Goal: Information Seeking & Learning: Understand process/instructions

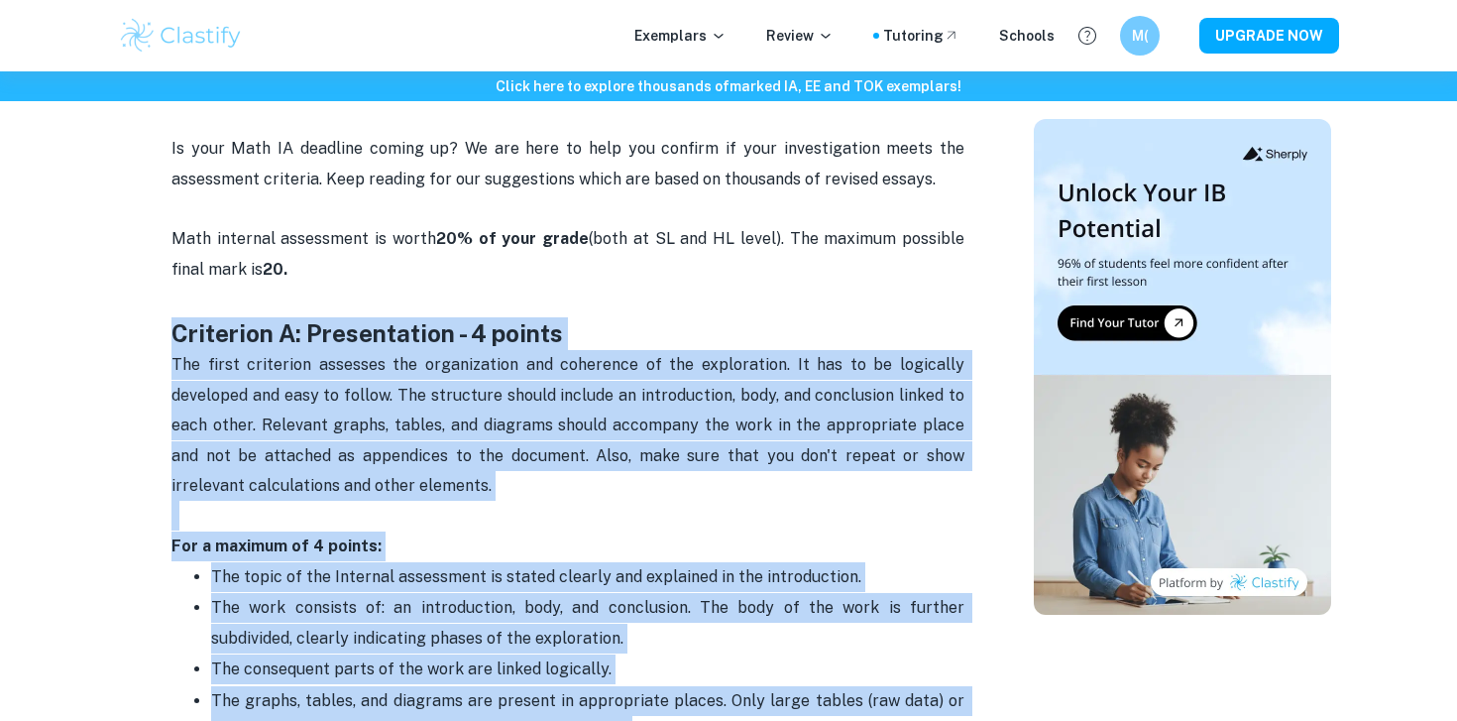
drag, startPoint x: 161, startPoint y: 320, endPoint x: 608, endPoint y: 790, distance: 648.6
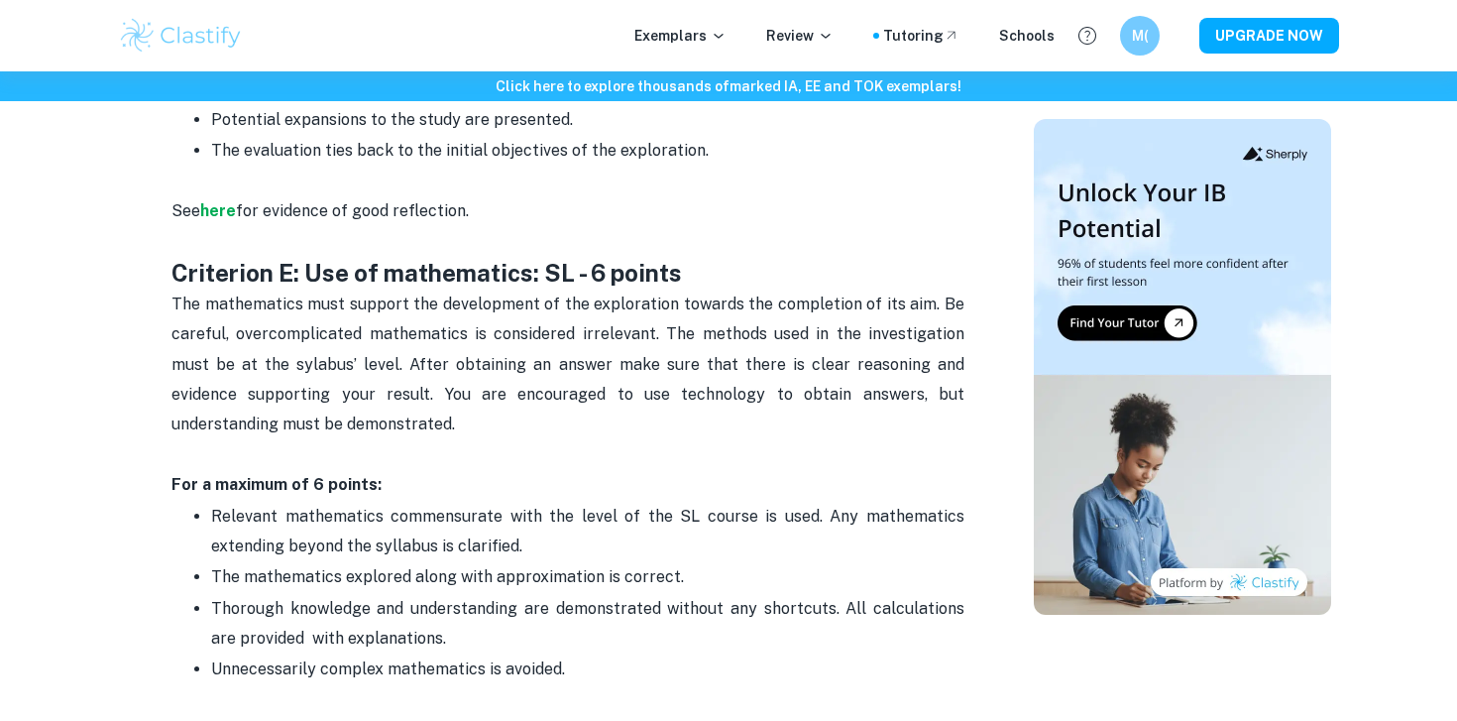
scroll to position [3019, 0]
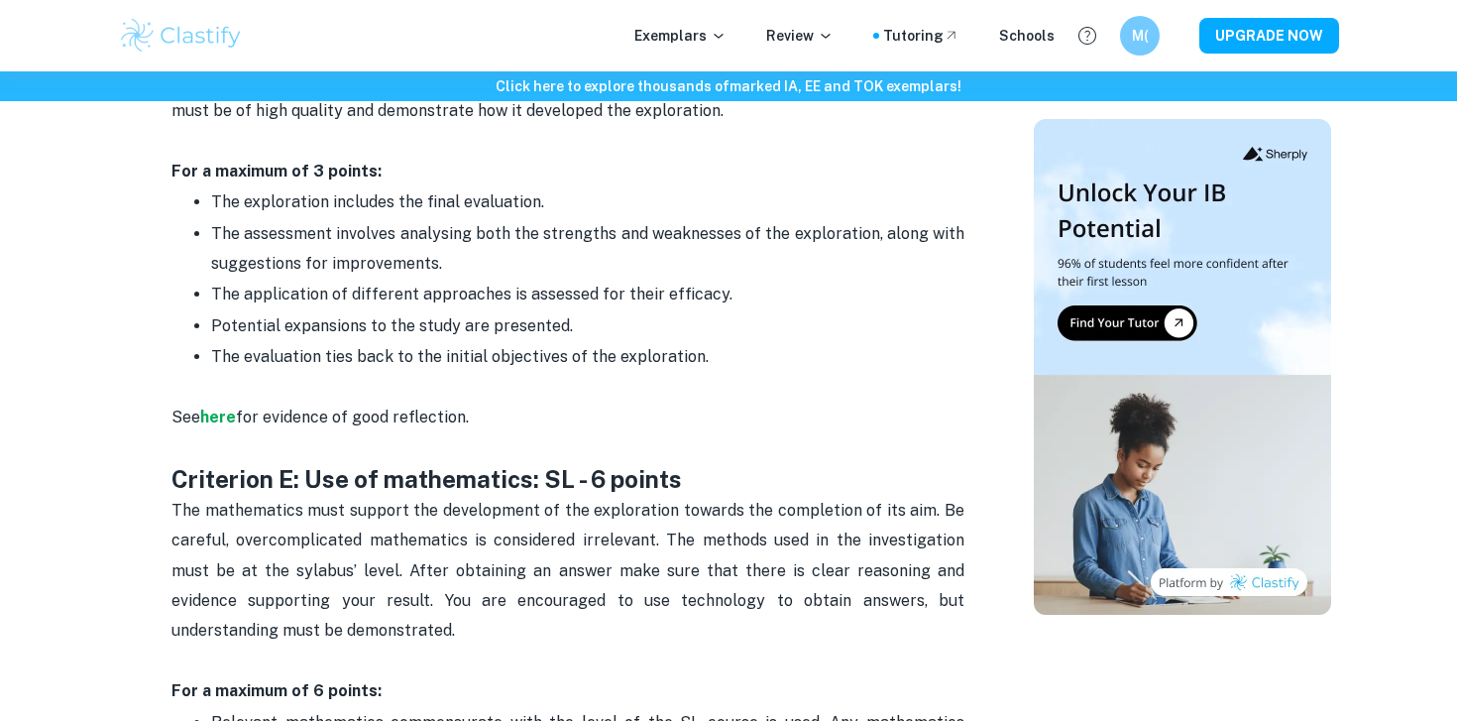
click at [702, 311] on p "Potential expansions to the study are presented." at bounding box center [587, 326] width 753 height 30
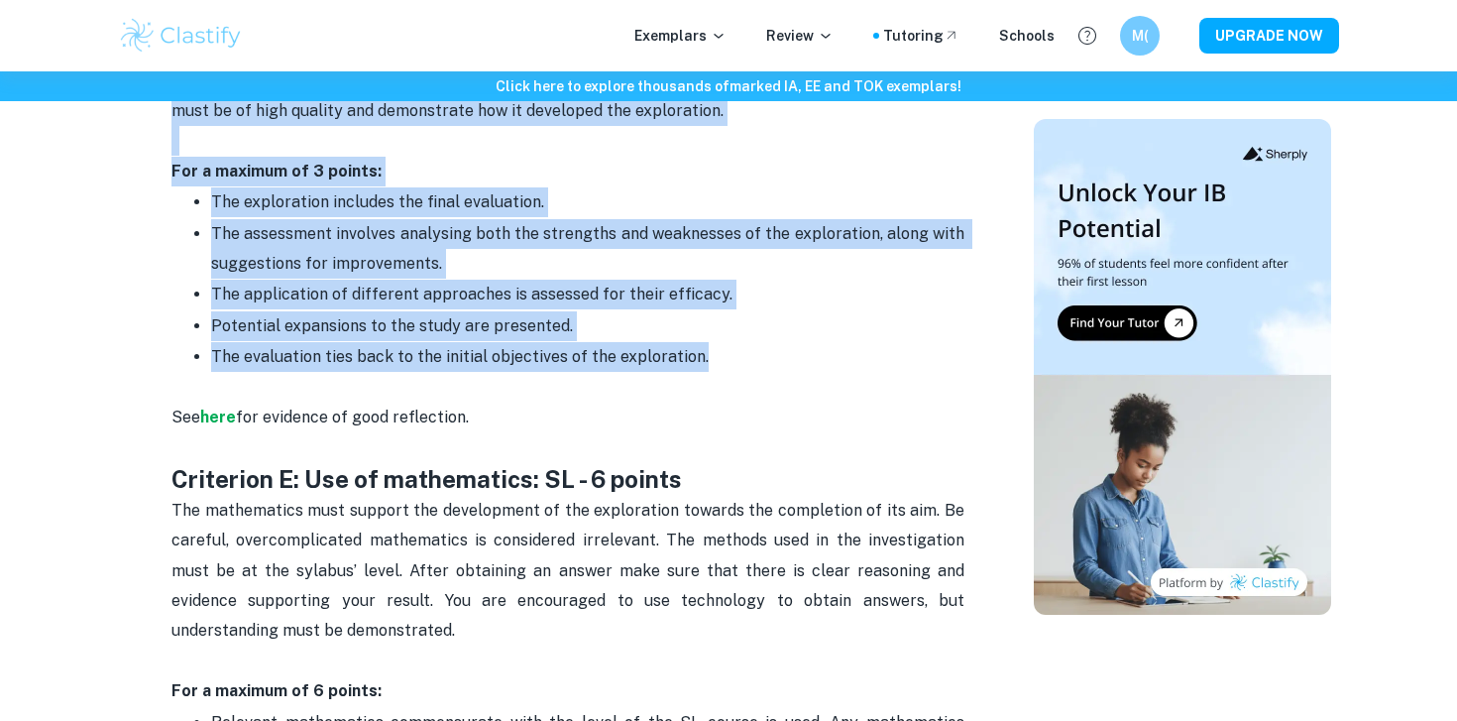
click at [704, 342] on p "The evaluation ties back to the initial objectives of the exploration." at bounding box center [587, 357] width 753 height 30
copy div "Loremipsu D: Sitametconse - 5 adipis Eli seddo eiusmodte incididu utl etdolorem…"
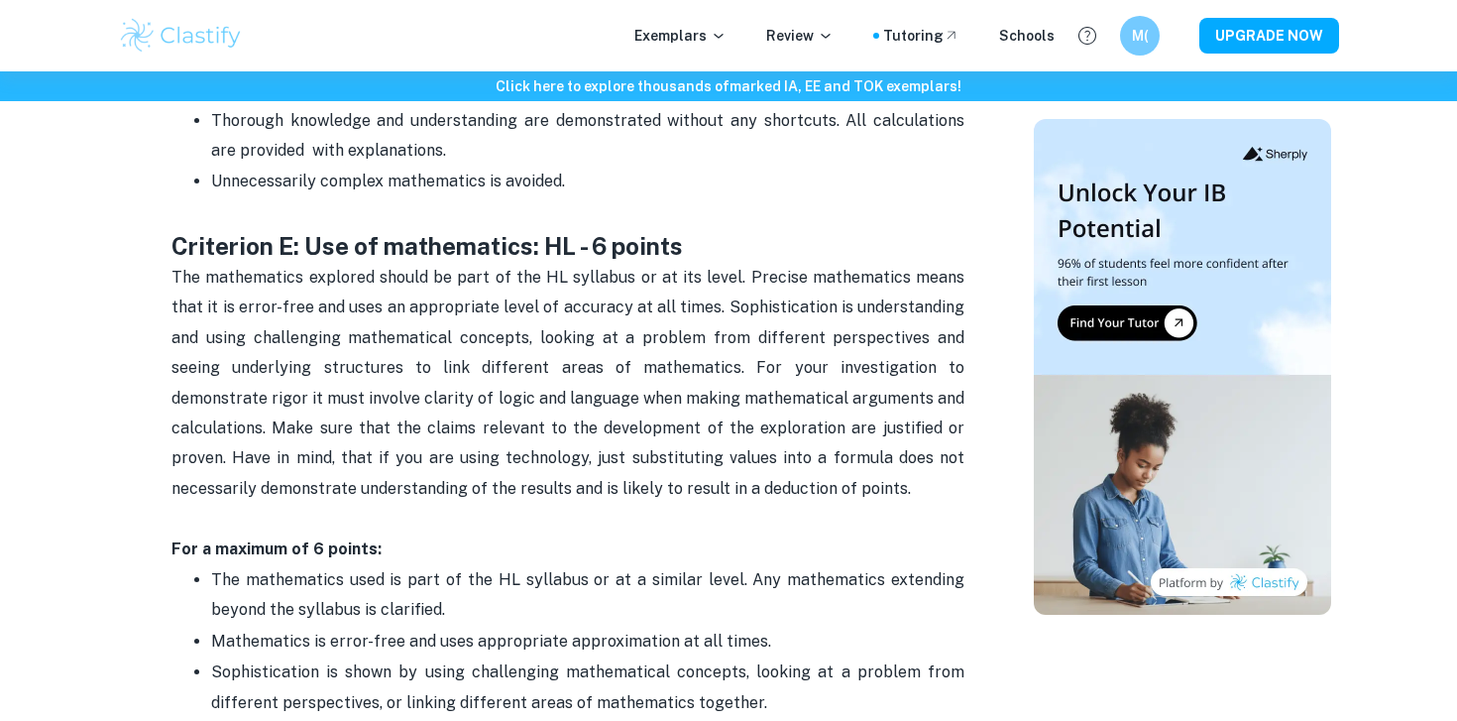
scroll to position [3791, 0]
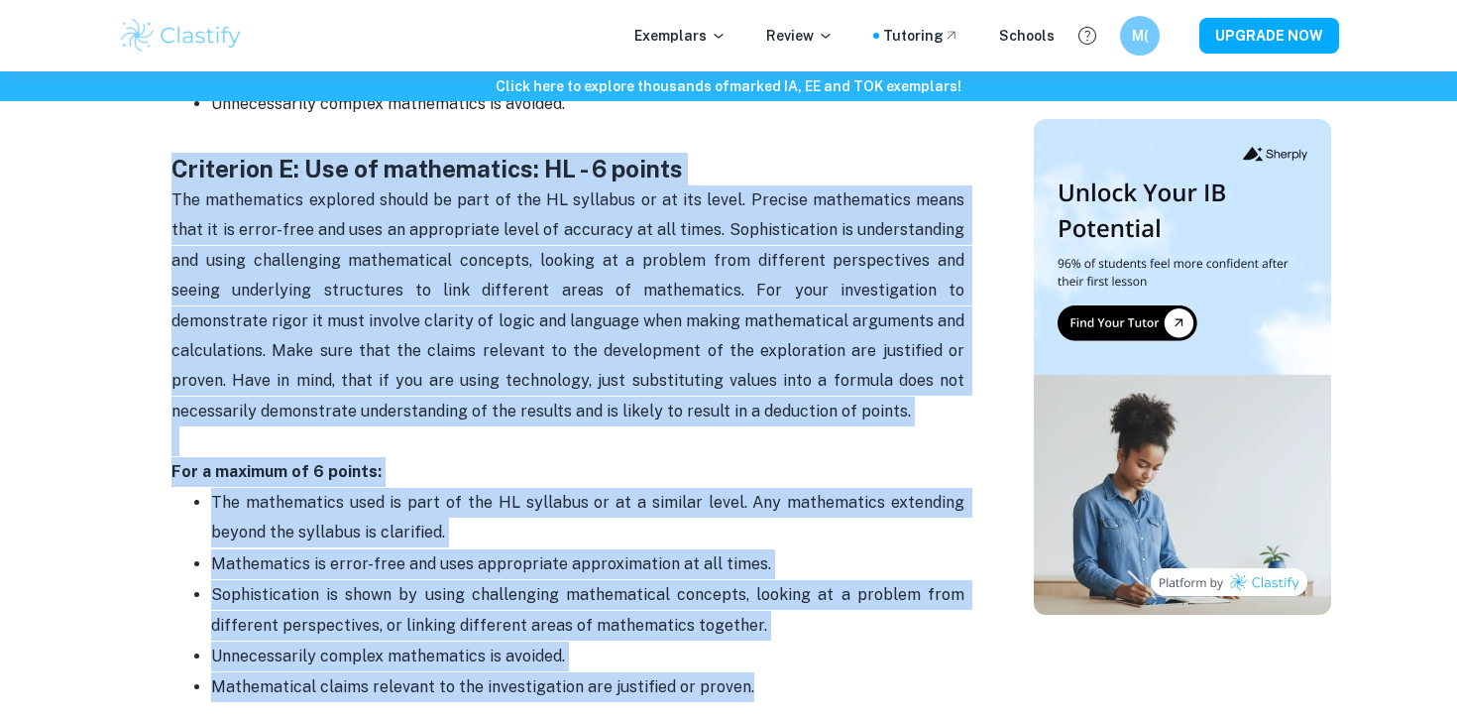
drag, startPoint x: 171, startPoint y: 143, endPoint x: 784, endPoint y: 652, distance: 796.8
copy div "Loremipsu D: Sit am consectetur: AD - 6 elitse Doe temporincid utlabore etdolo …"
